Goal: Book appointment/travel/reservation

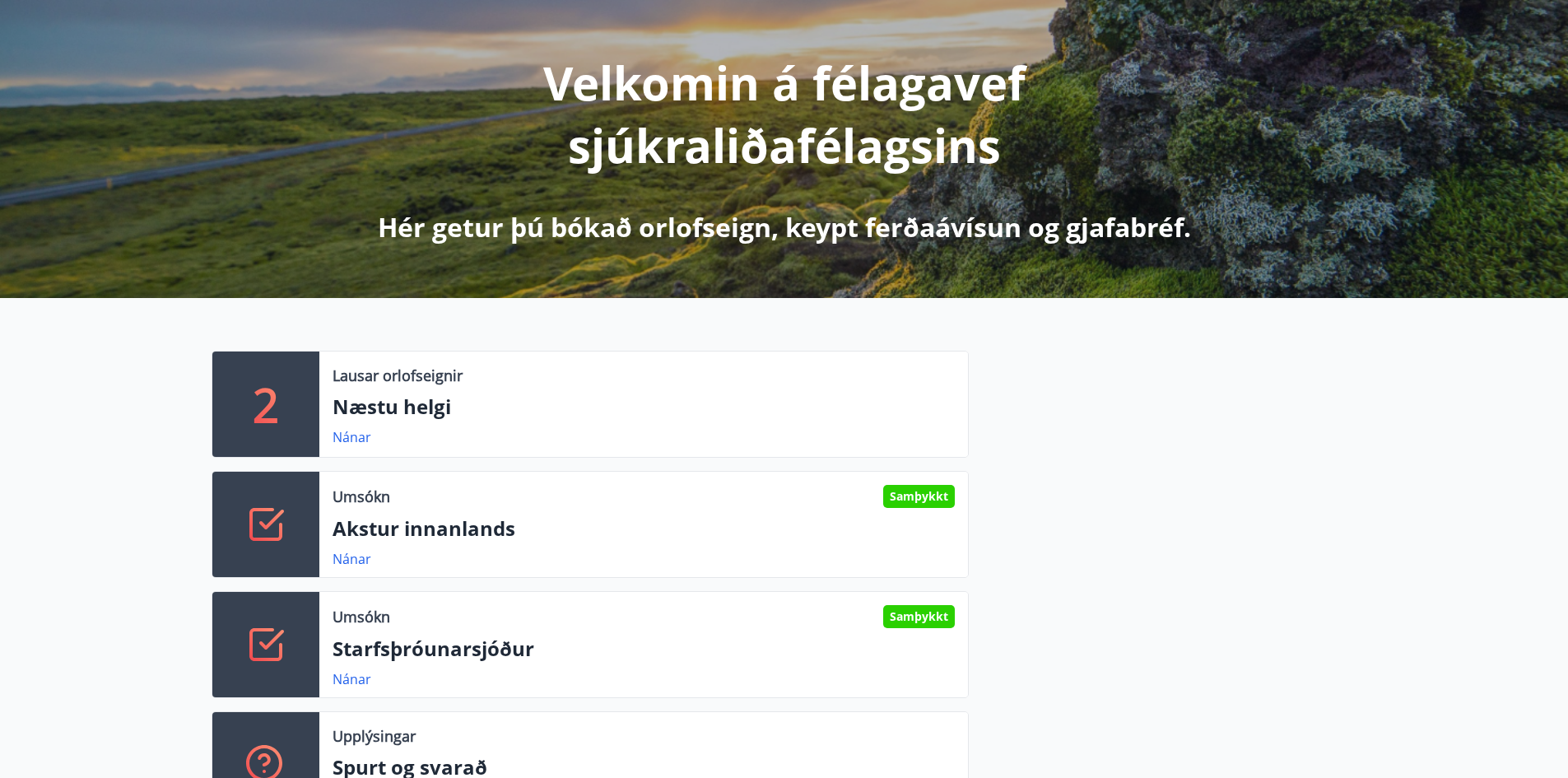
scroll to position [411, 0]
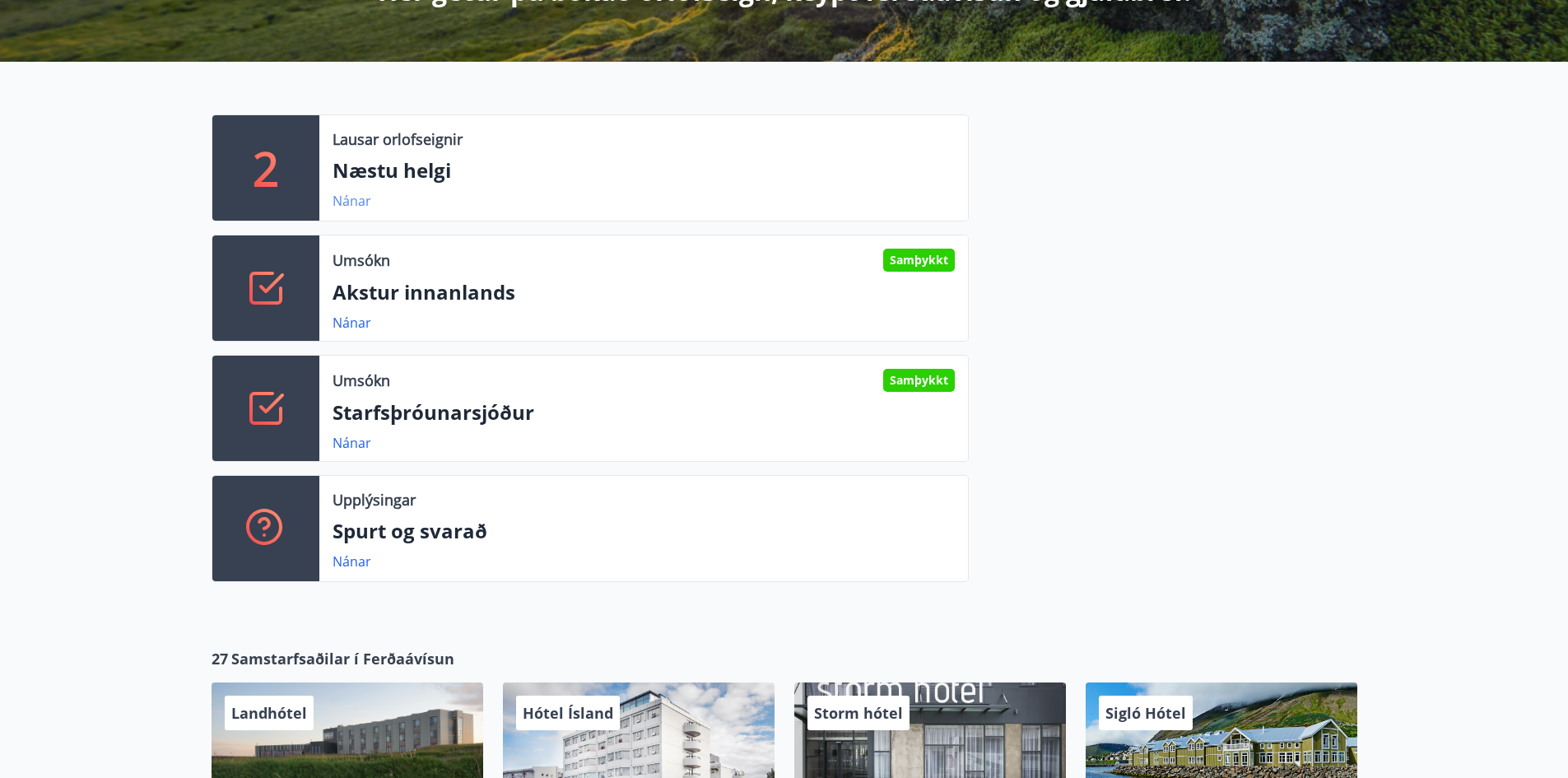
click at [362, 196] on link "Nánar" at bounding box center [351, 200] width 38 height 18
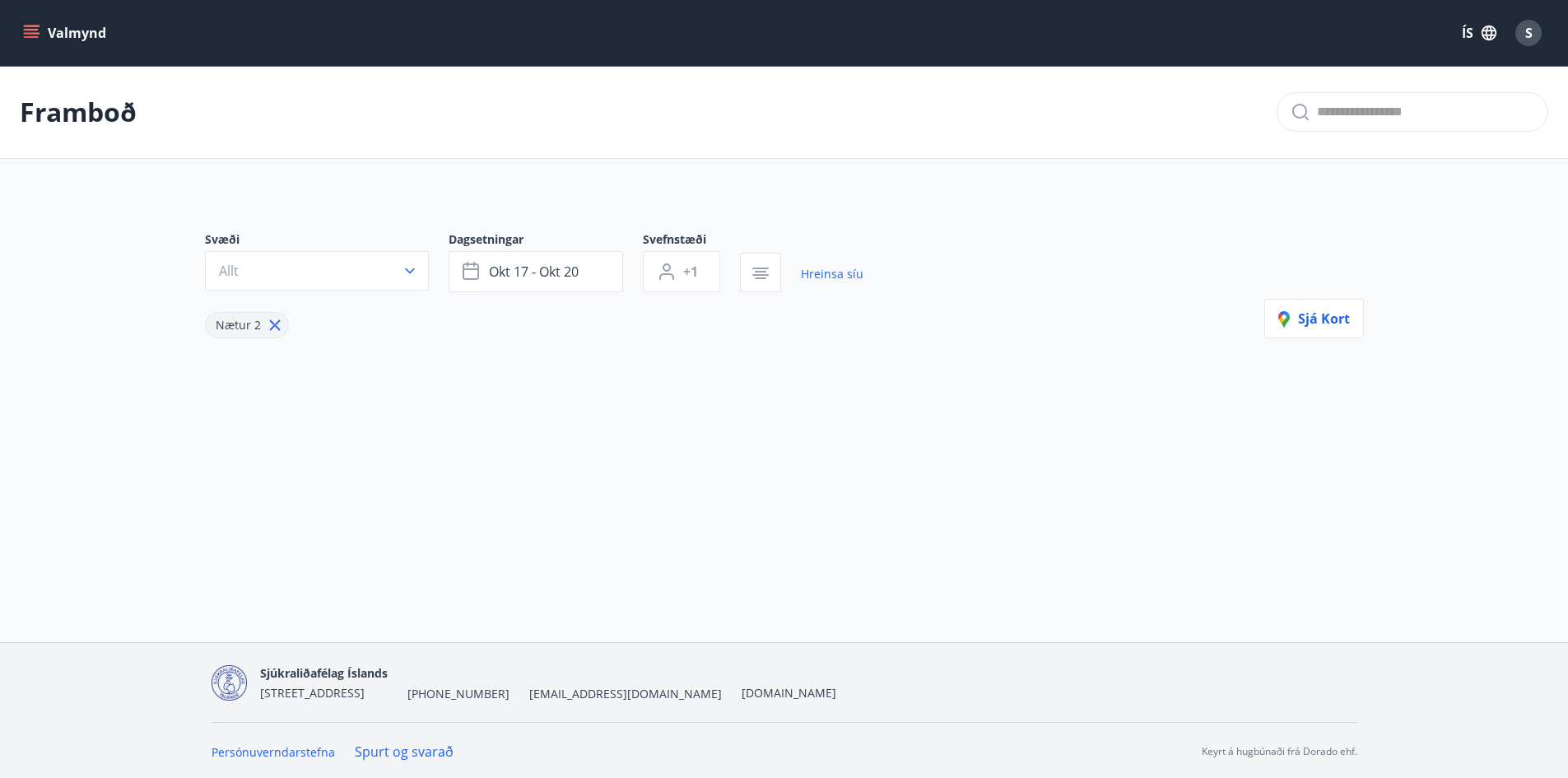
type input "*"
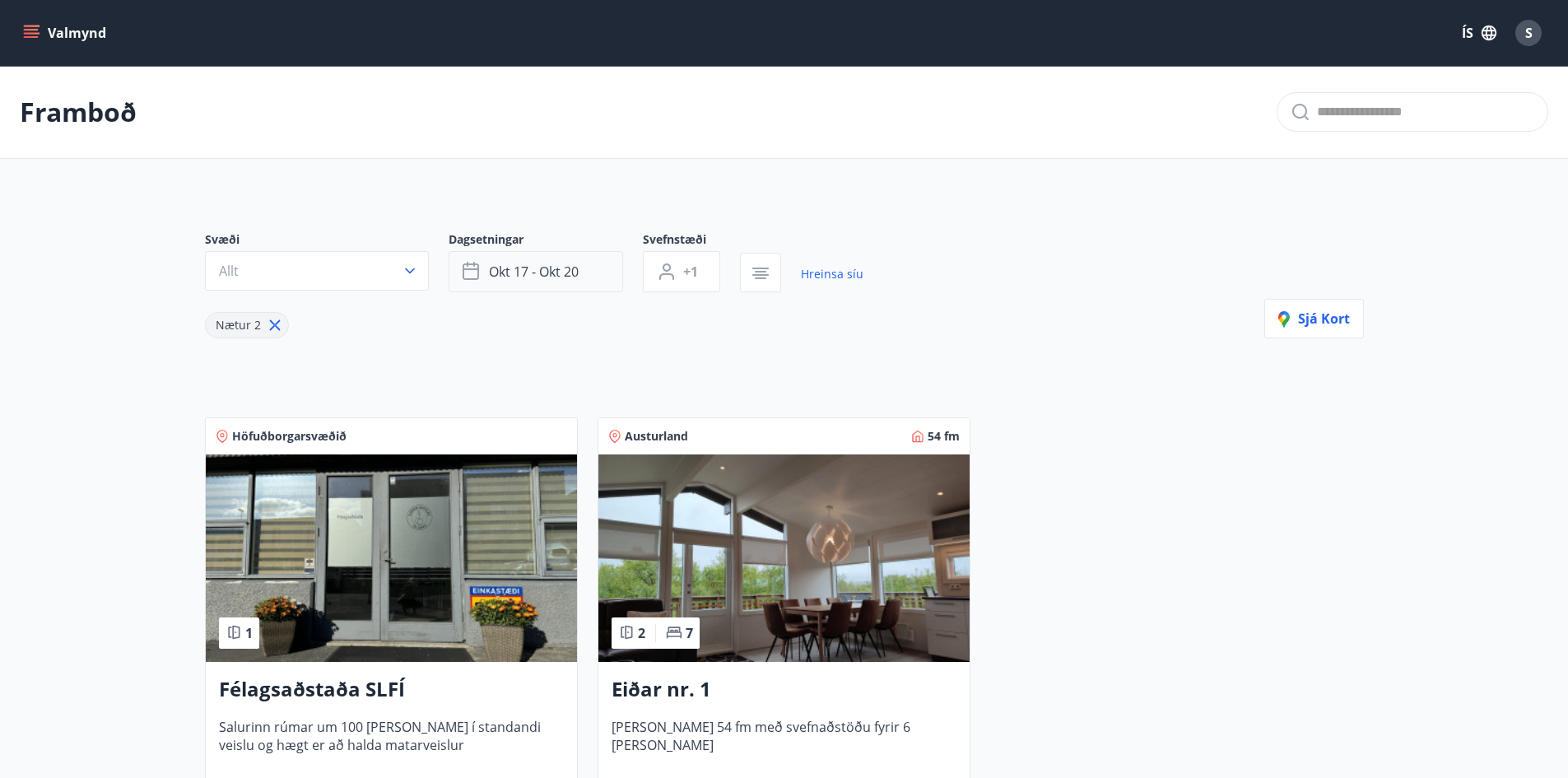
click at [561, 272] on span "okt 17 - okt 20" at bounding box center [534, 271] width 90 height 18
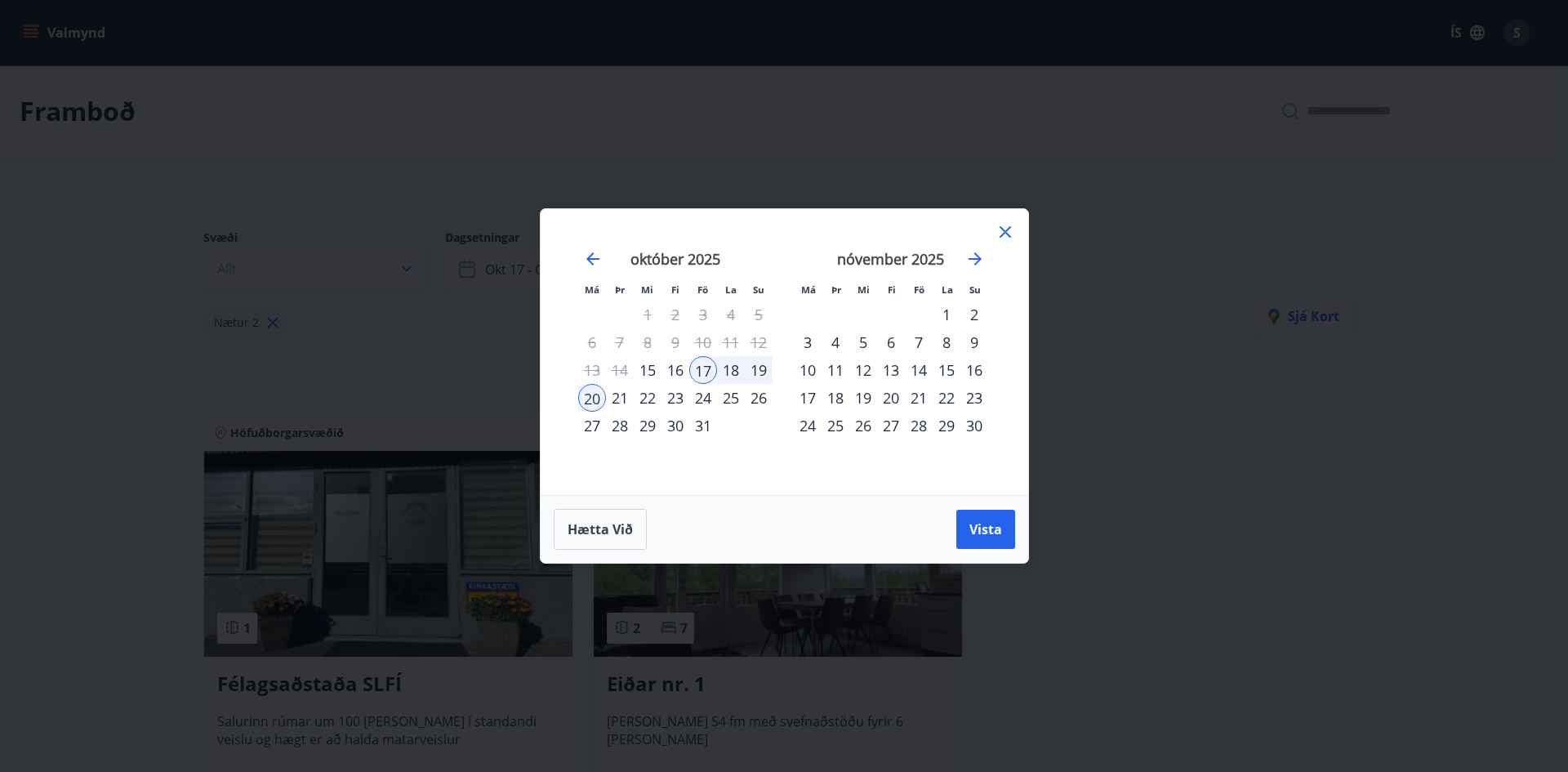
click at [681, 396] on div "23" at bounding box center [675, 397] width 28 height 28
click at [763, 403] on div "26" at bounding box center [758, 397] width 28 height 28
click at [981, 537] on span "Vista" at bounding box center [986, 529] width 32 height 18
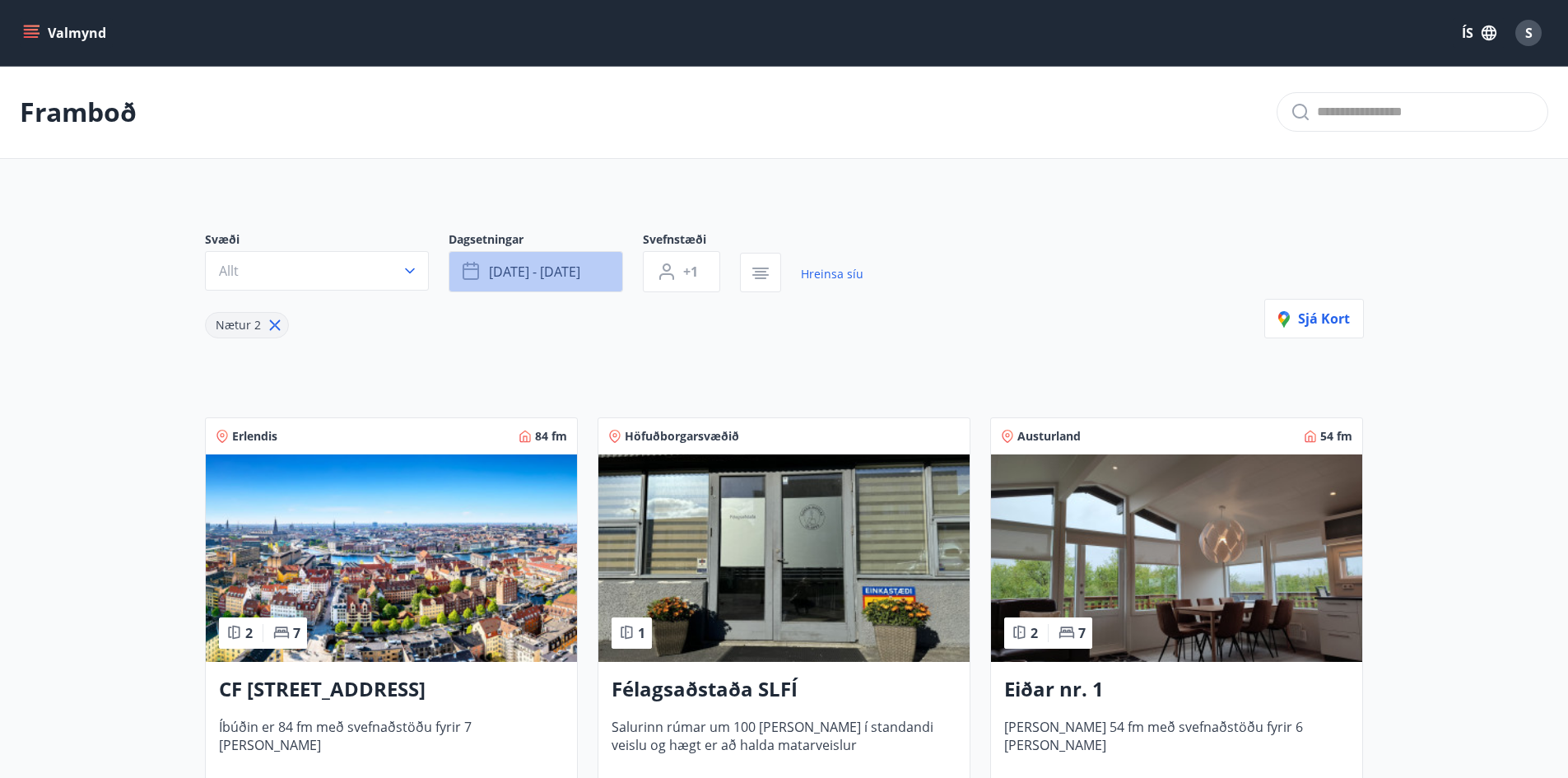
click at [541, 270] on span "[DATE] - [DATE]" at bounding box center [534, 271] width 91 height 18
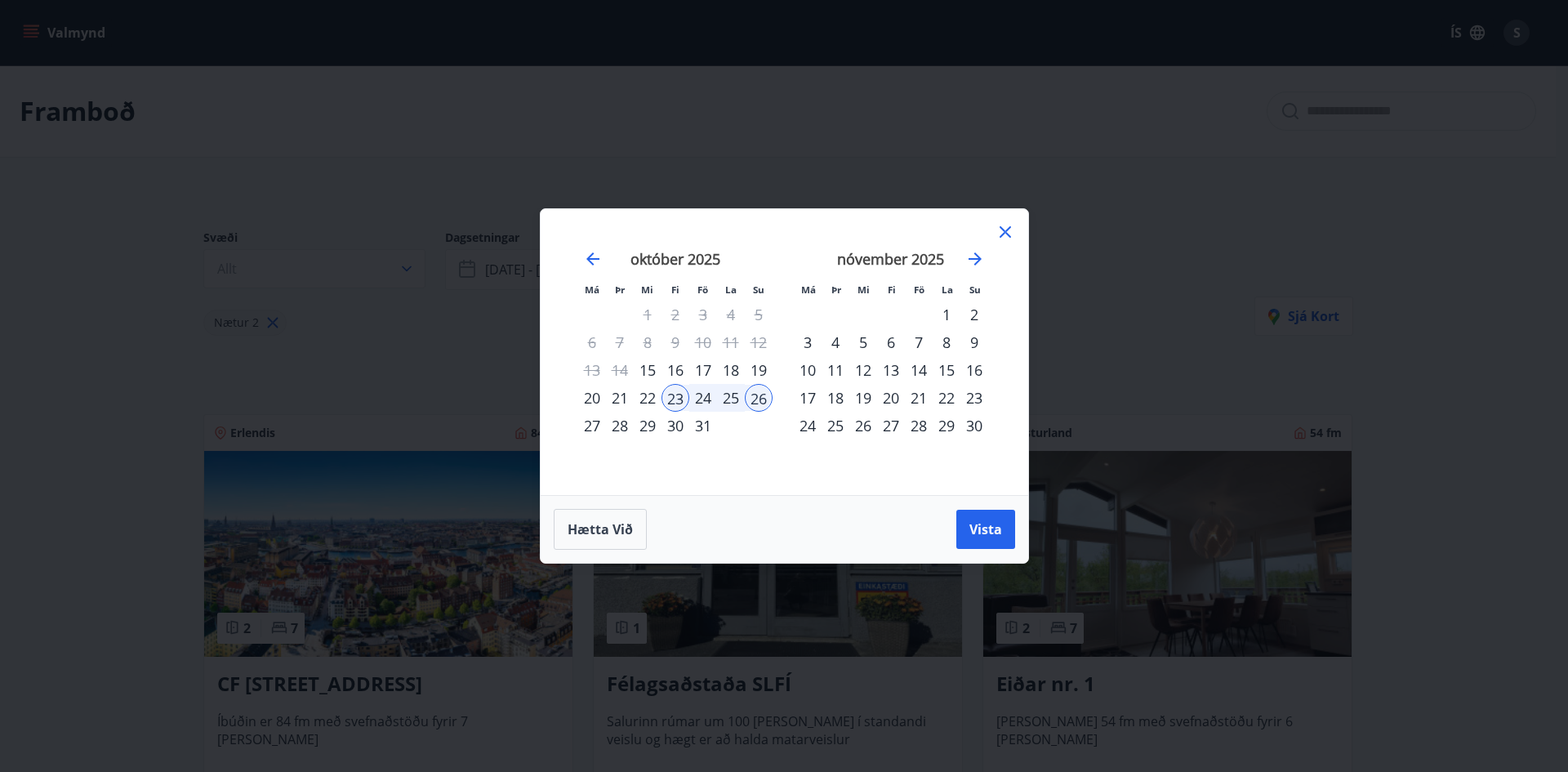
click at [681, 394] on div "23" at bounding box center [675, 397] width 28 height 28
click at [584, 427] on div "27" at bounding box center [592, 424] width 28 height 28
click at [998, 533] on span "Vista" at bounding box center [986, 529] width 32 height 18
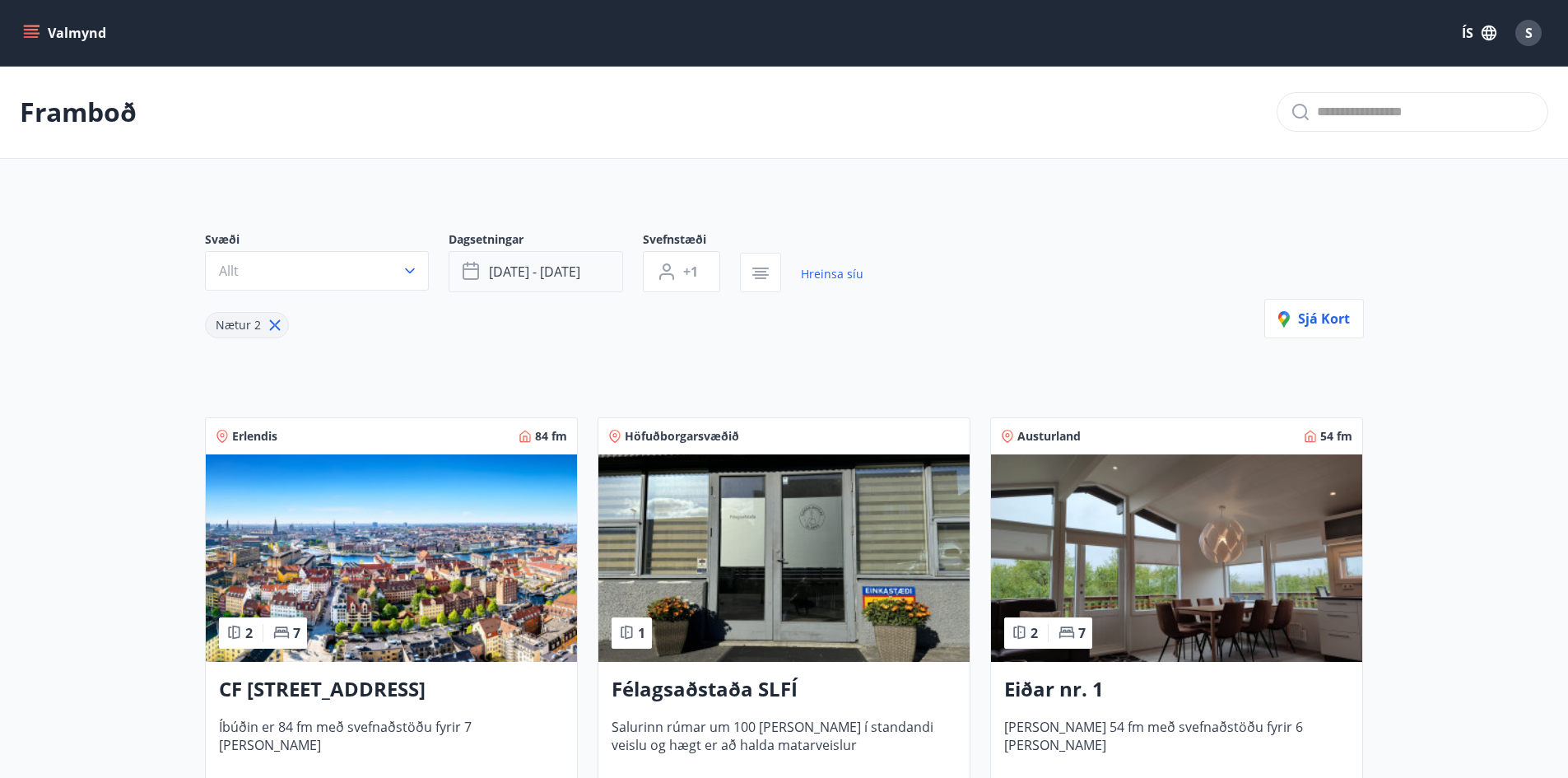
click at [524, 267] on span "[DATE] - [DATE]" at bounding box center [534, 271] width 91 height 18
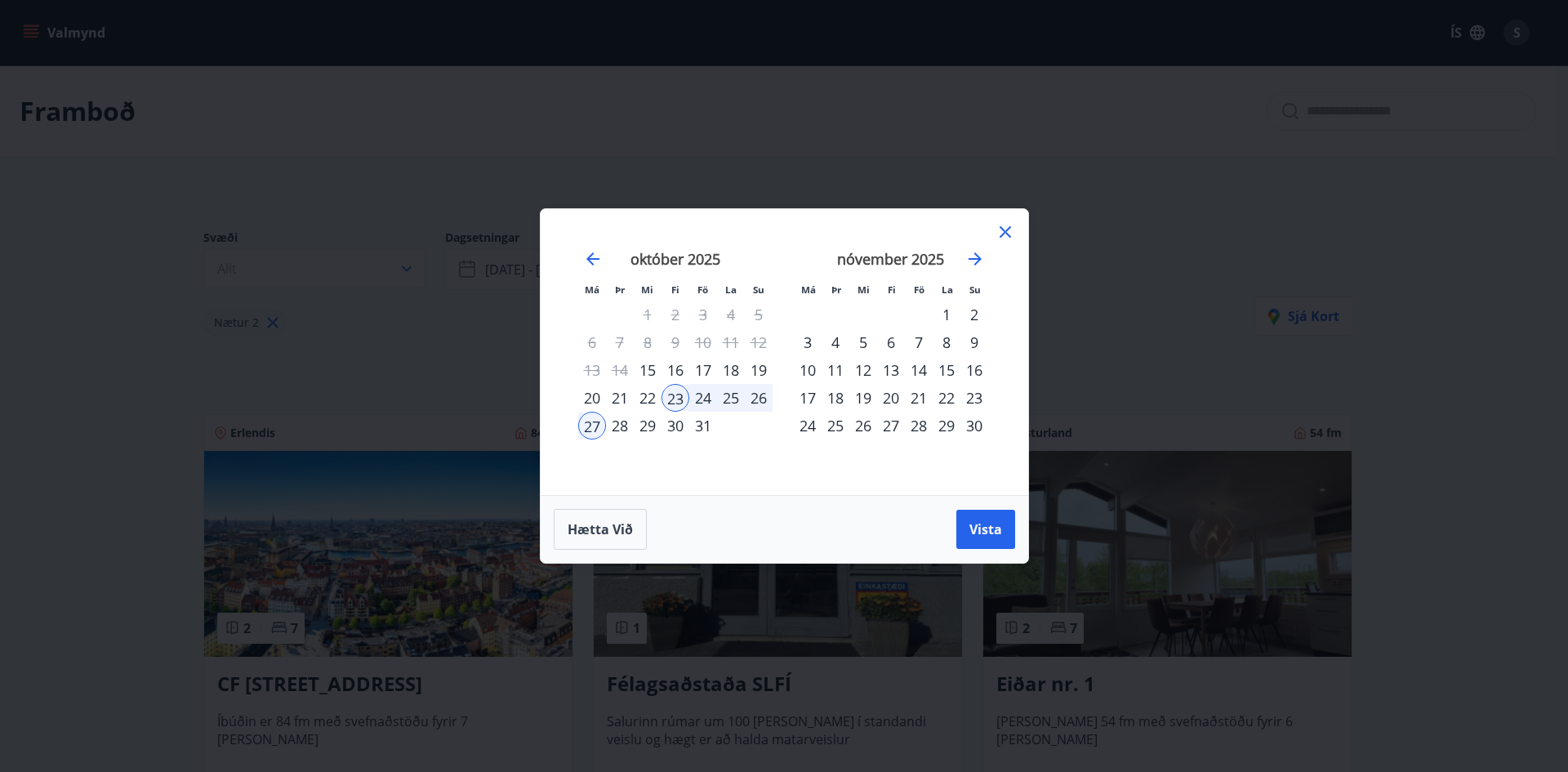
click at [680, 427] on div "30" at bounding box center [675, 424] width 28 height 28
click at [973, 315] on div "2" at bounding box center [973, 313] width 28 height 28
click at [989, 536] on span "Vista" at bounding box center [986, 529] width 32 height 18
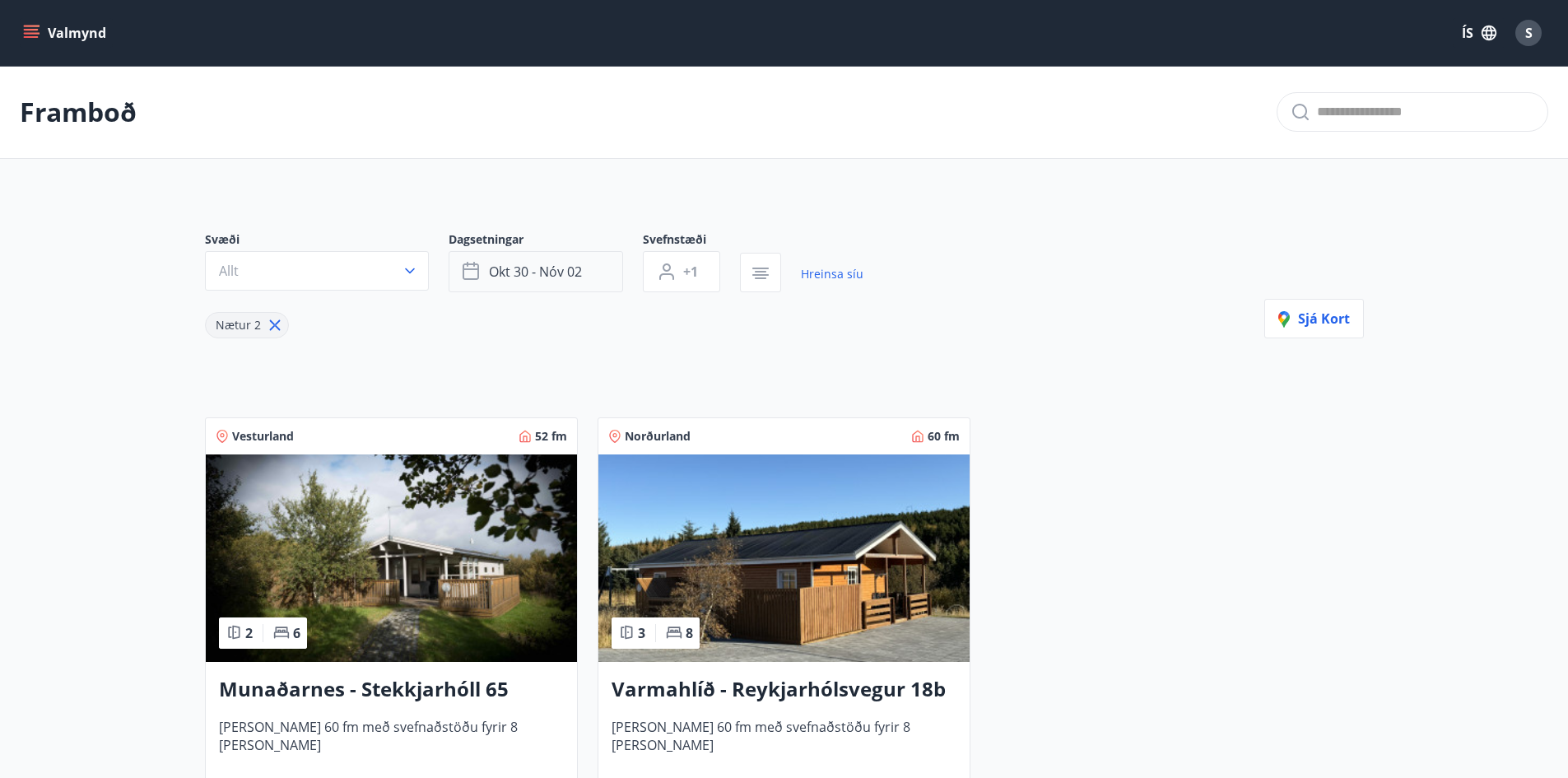
click at [513, 269] on span "okt 30 - nóv 02" at bounding box center [535, 271] width 93 height 18
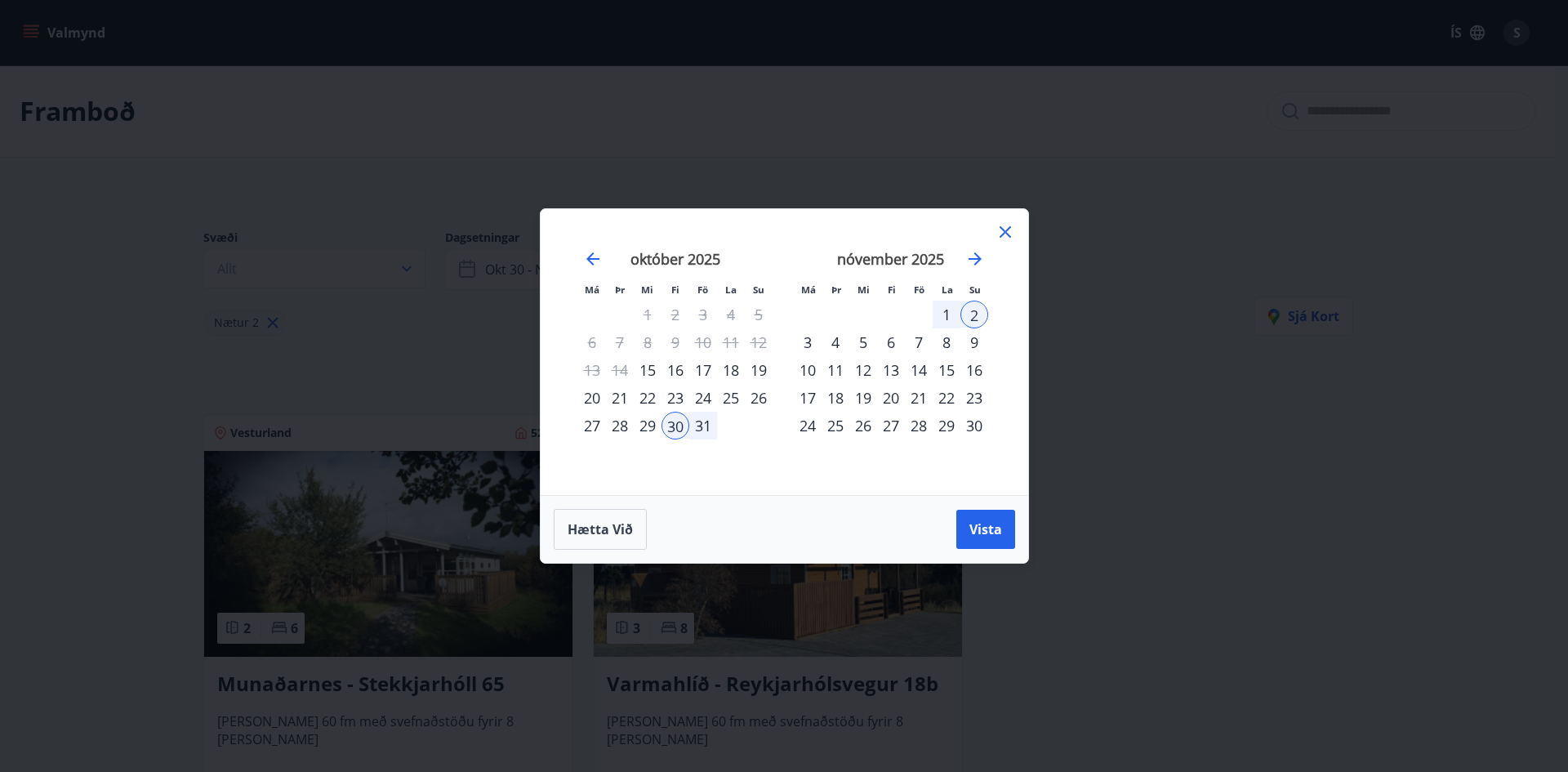
click at [890, 341] on div "6" at bounding box center [891, 342] width 28 height 28
click at [982, 343] on div "9" at bounding box center [973, 342] width 28 height 28
click at [982, 539] on button "Vista" at bounding box center [986, 529] width 59 height 39
